Goal: Navigation & Orientation: Understand site structure

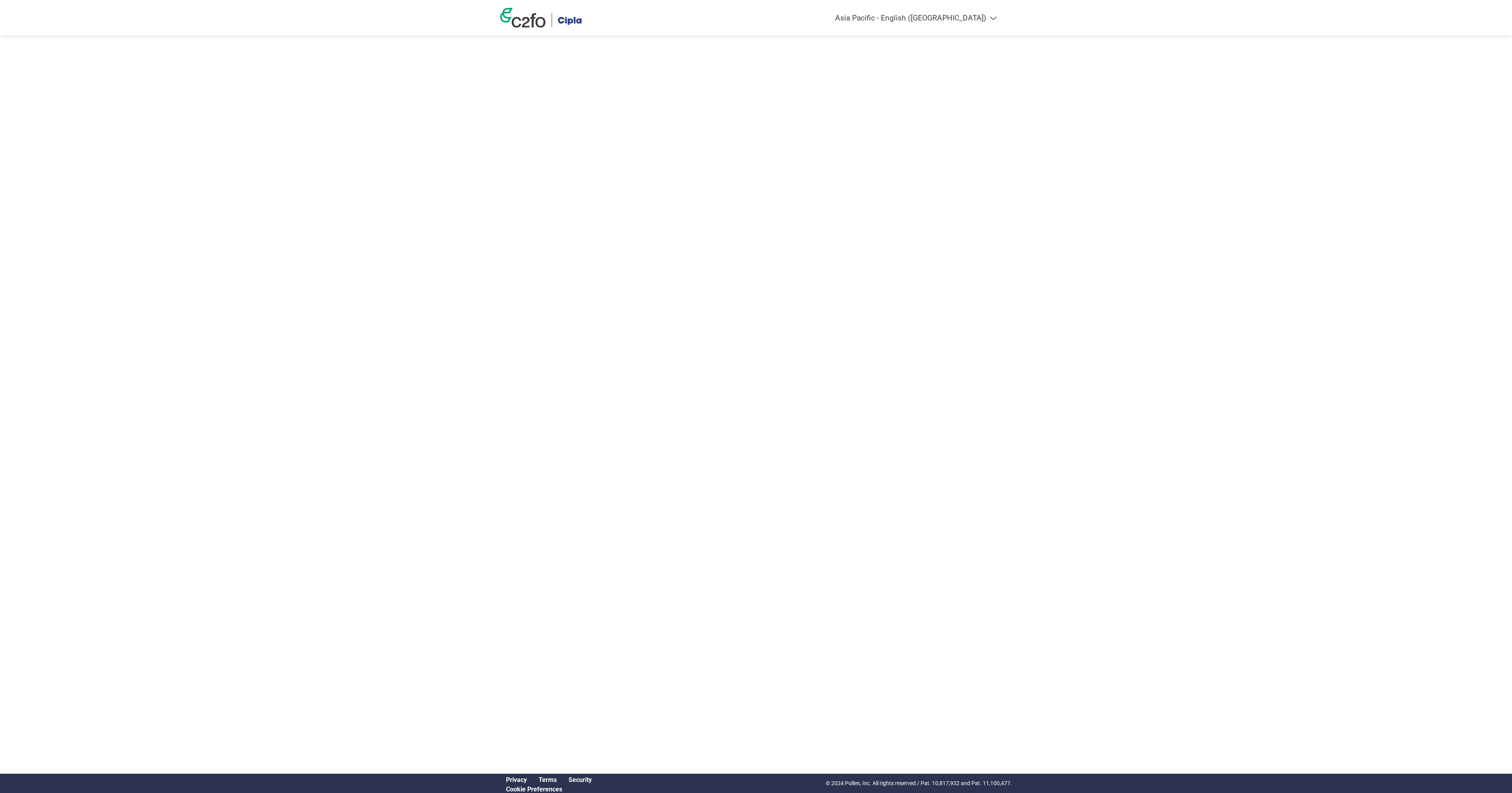
select select "en-IN"
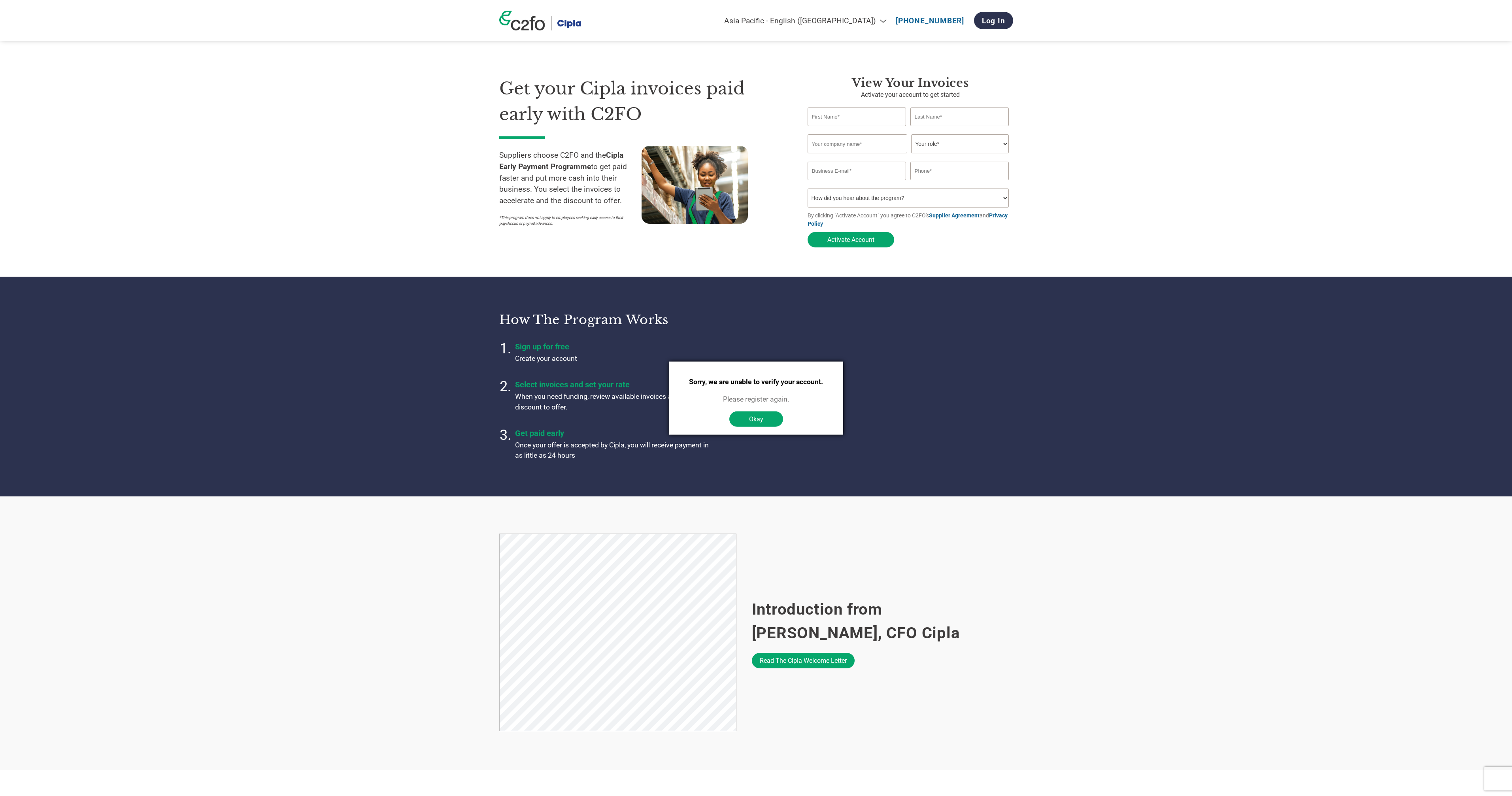
click at [263, 327] on section "How the program works Sign up for free Create your account Select invoices and …" at bounding box center [756, 386] width 1512 height 219
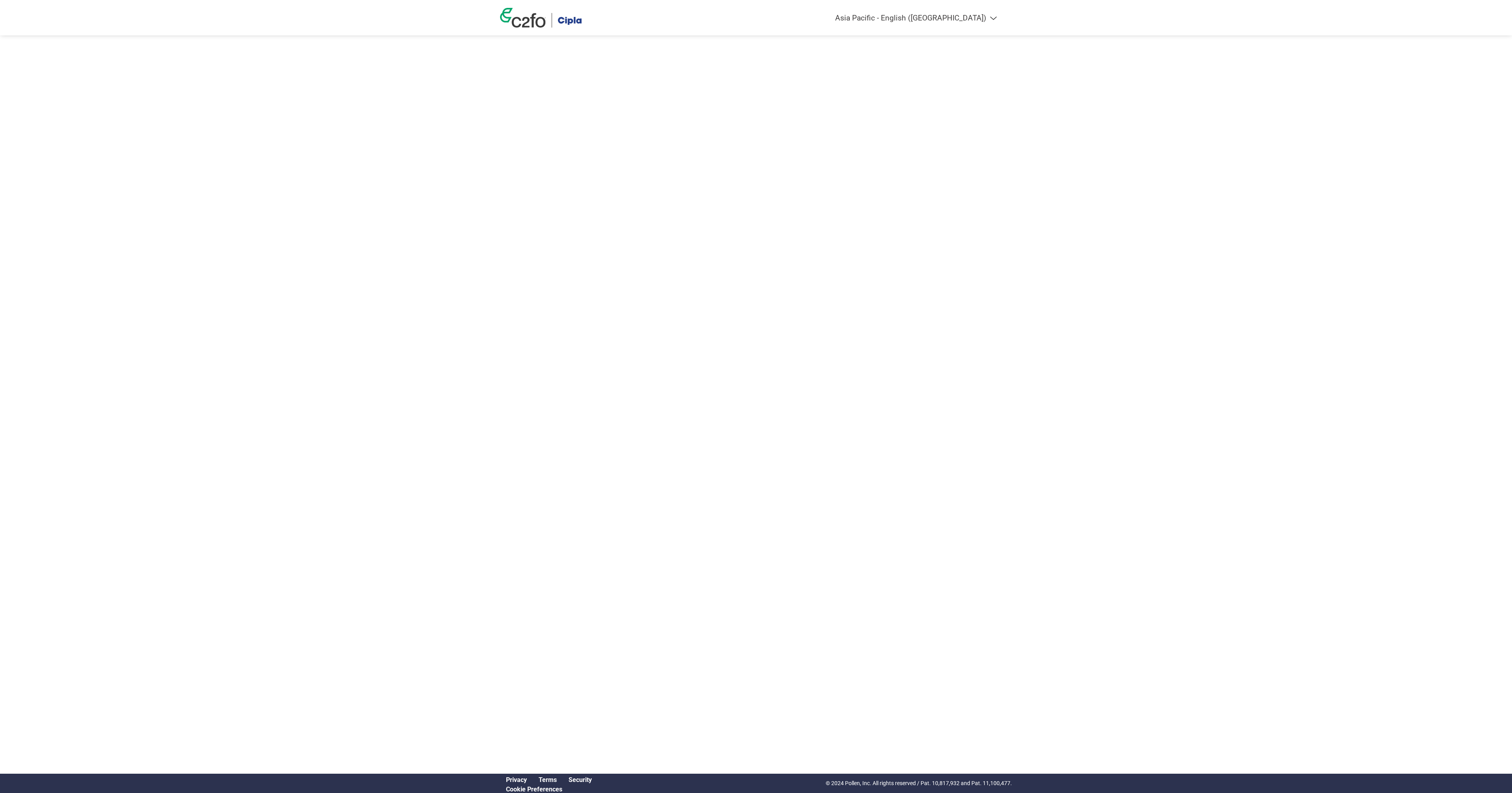
select select "en-IN"
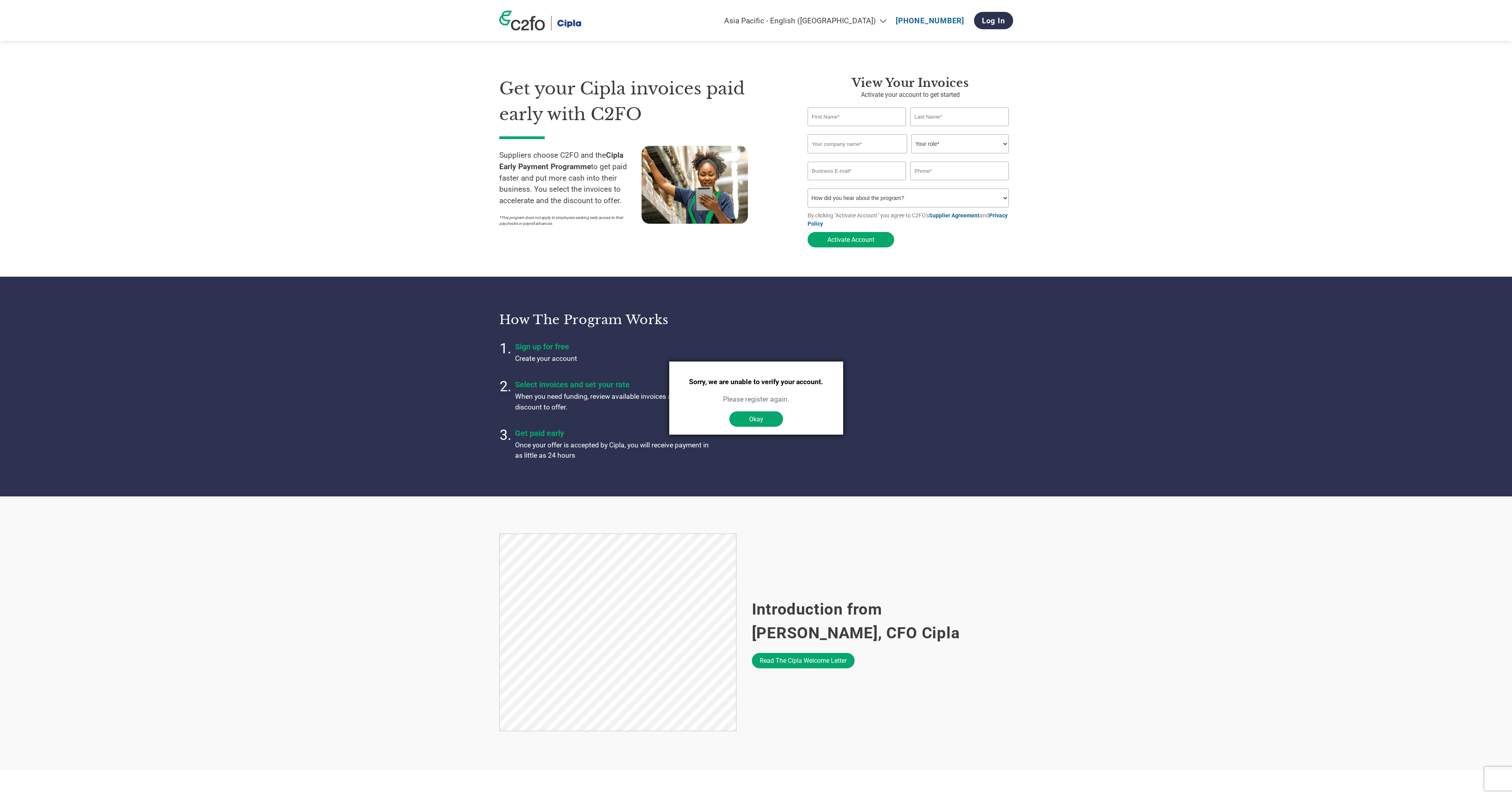
click at [378, 79] on section "Get your Cipla invoices paid early with C2FO Suppliers choose C2FO and the Cipl…" at bounding box center [756, 154] width 1512 height 245
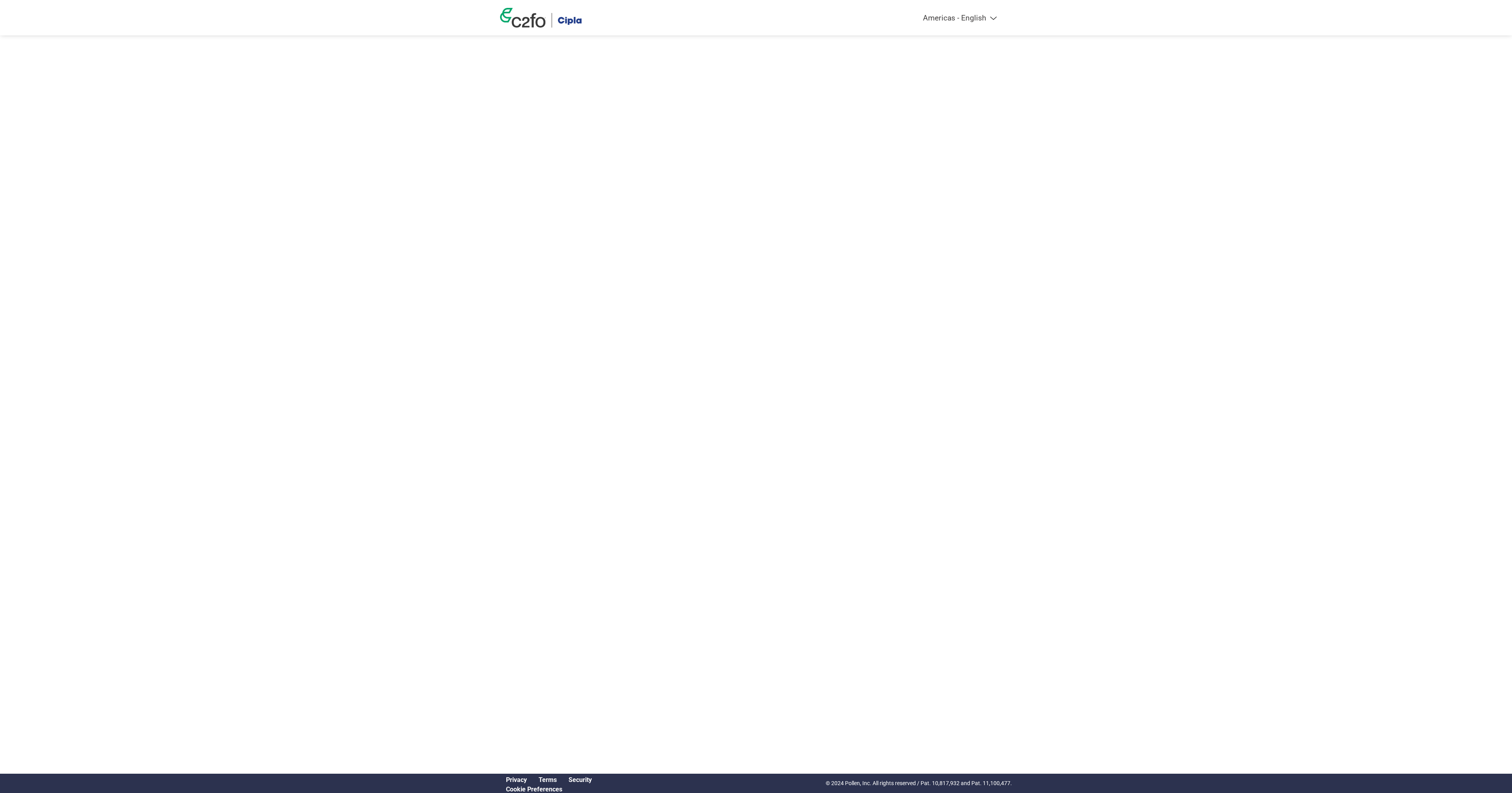
select select "en-IN"
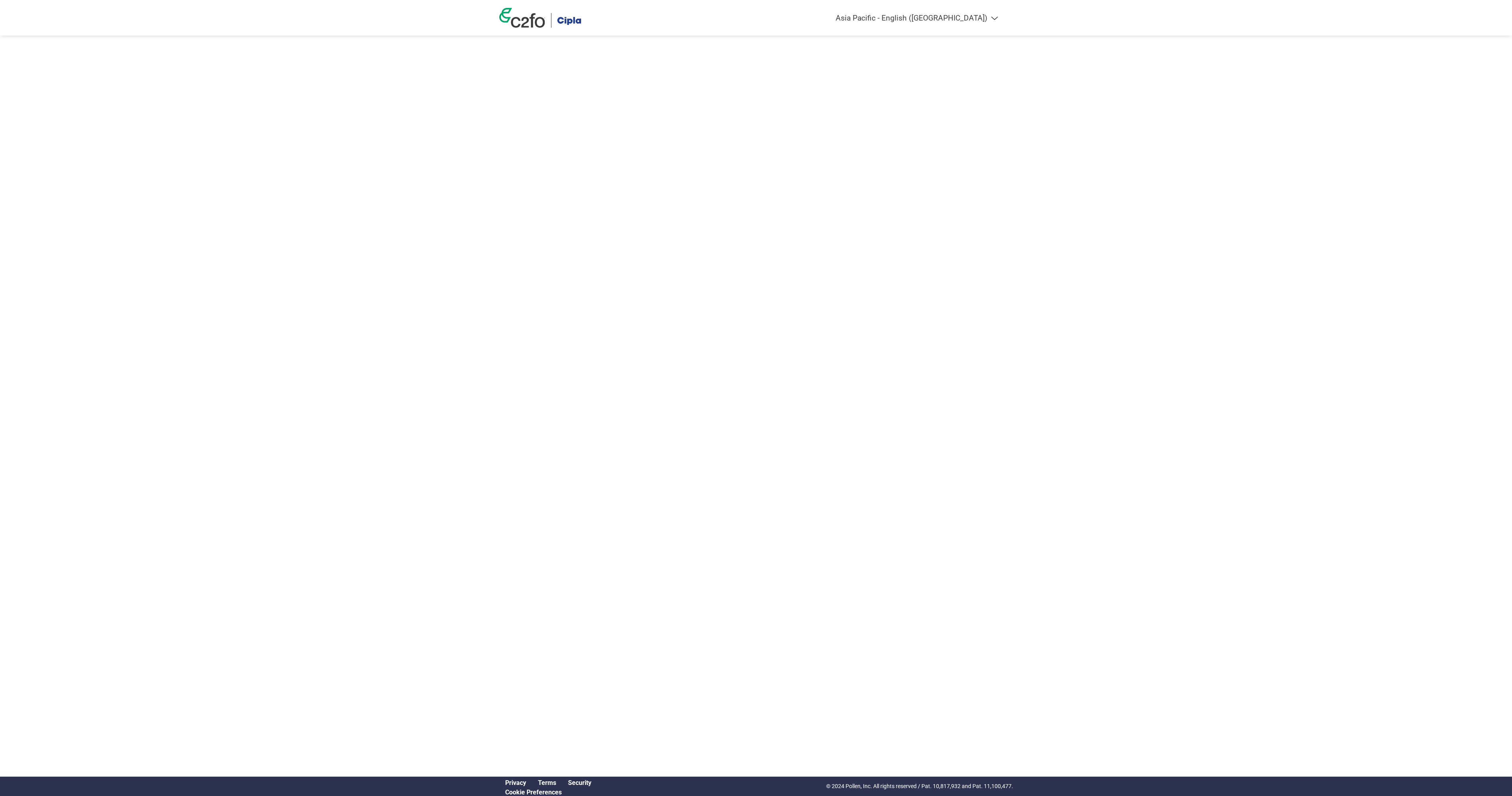
select select "en-IN"
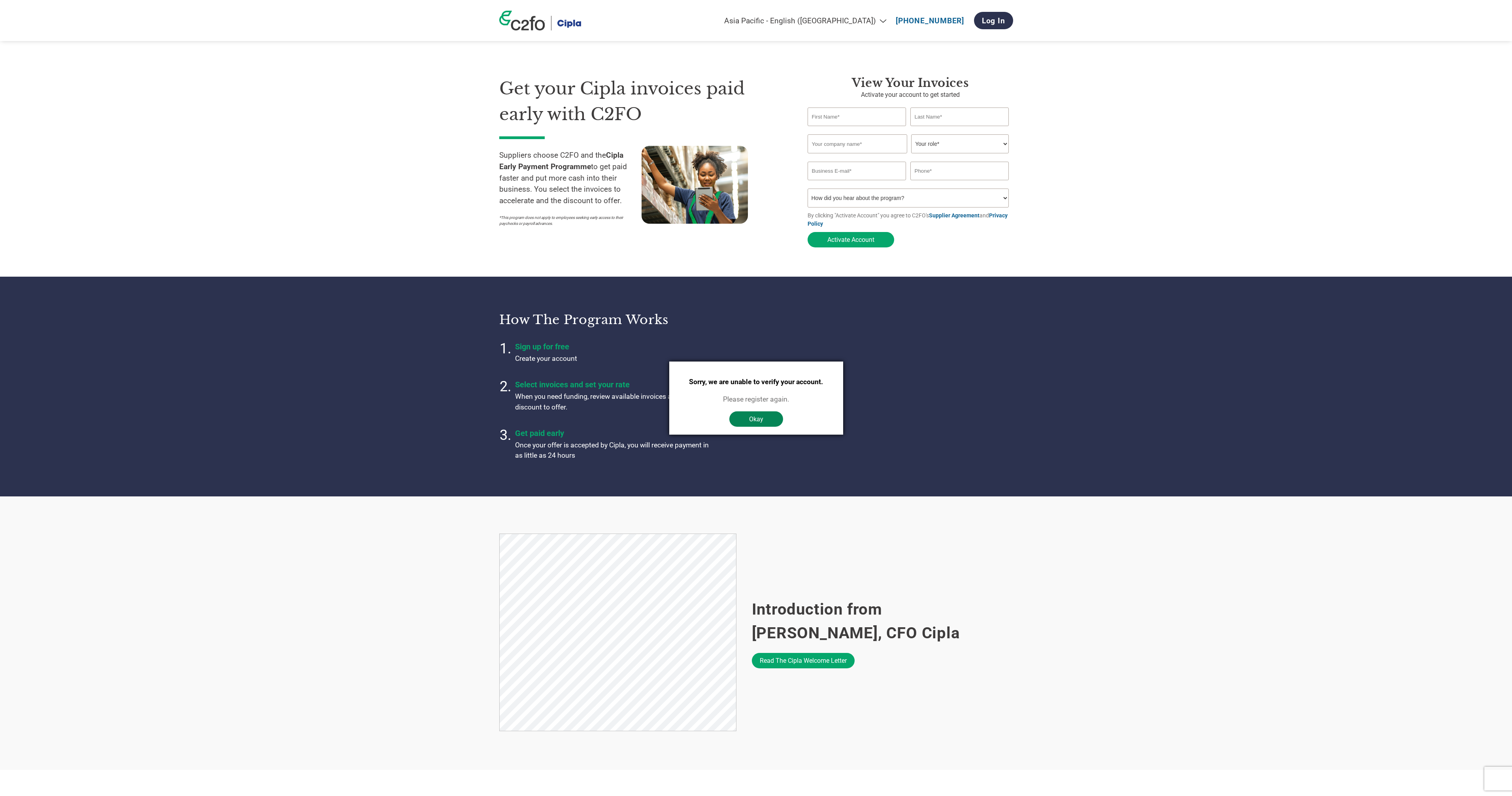
click at [756, 421] on button "Okay" at bounding box center [756, 418] width 54 height 15
